Goal: Information Seeking & Learning: Learn about a topic

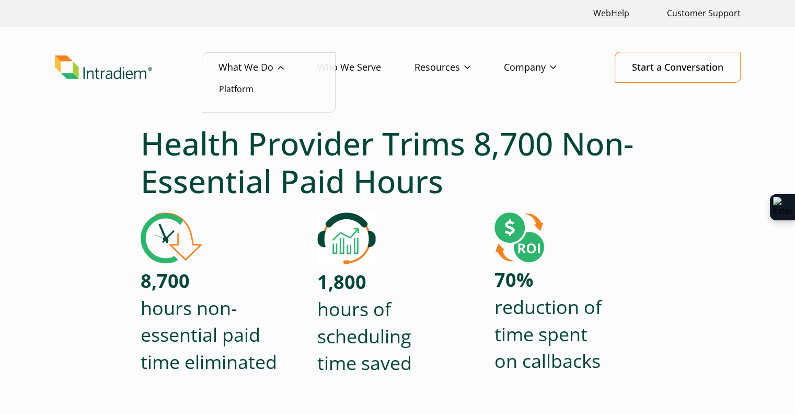
click at [245, 76] on link "What We Do" at bounding box center [268, 67] width 99 height 30
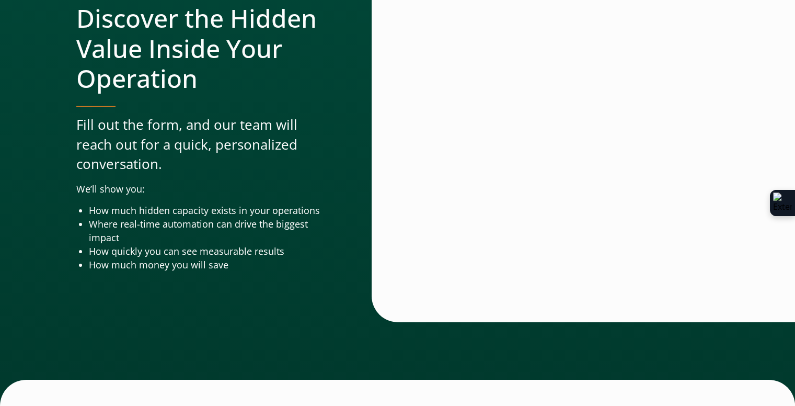
scroll to position [3516, 0]
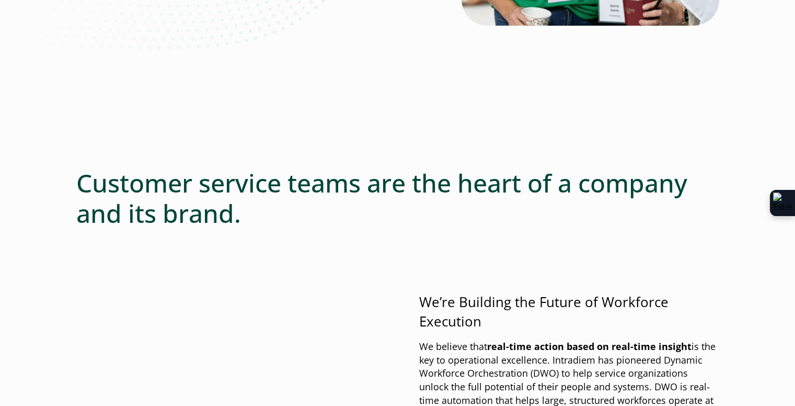
scroll to position [523, 0]
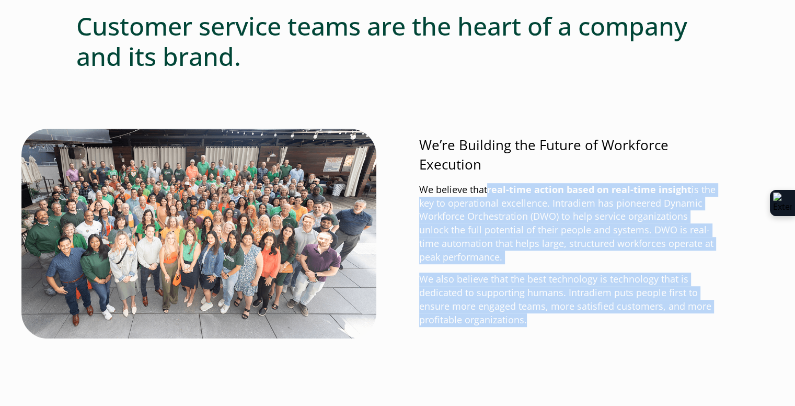
drag, startPoint x: 490, startPoint y: 188, endPoint x: 530, endPoint y: 316, distance: 134.6
click at [530, 316] on div "We’re Building the Future of Workforce Execution We believe that real-time acti…" at bounding box center [569, 230] width 300 height 191
copy div "real-time action based on real-time insight is the key to operational excellenc…"
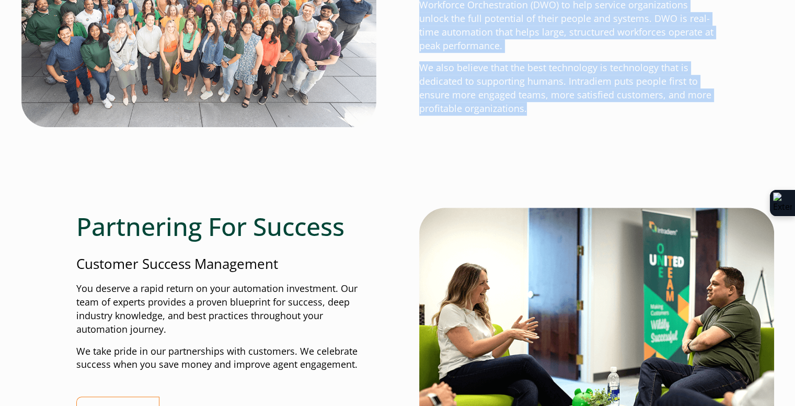
scroll to position [837, 0]
